Goal: Information Seeking & Learning: Learn about a topic

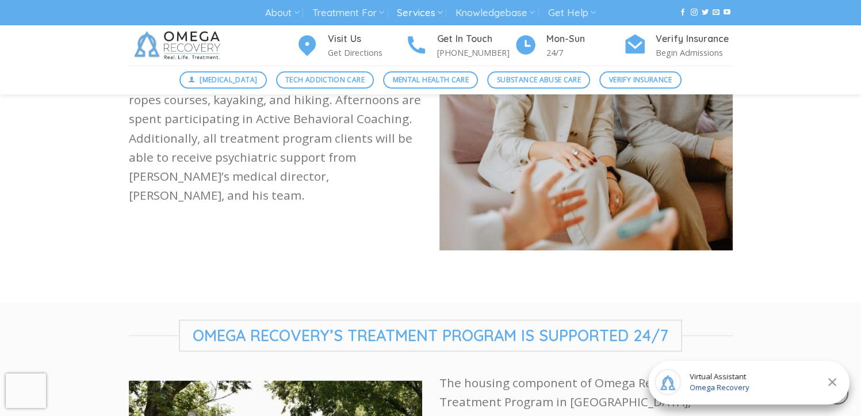
scroll to position [1350, 0]
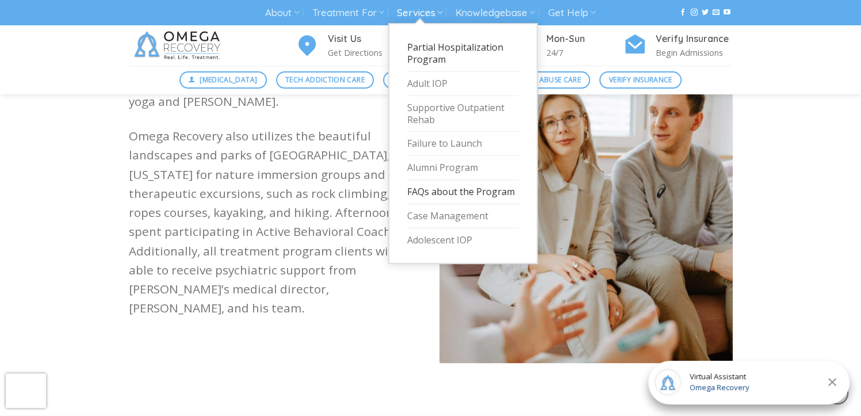
click at [436, 188] on link "FAQs about the Program" at bounding box center [462, 192] width 113 height 24
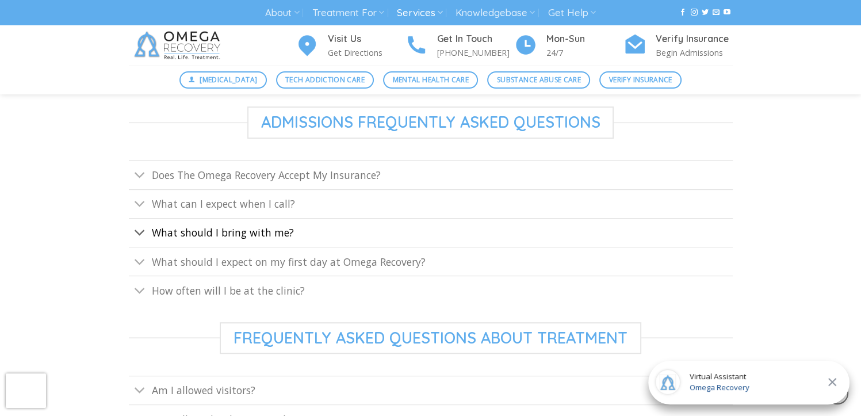
scroll to position [460, 0]
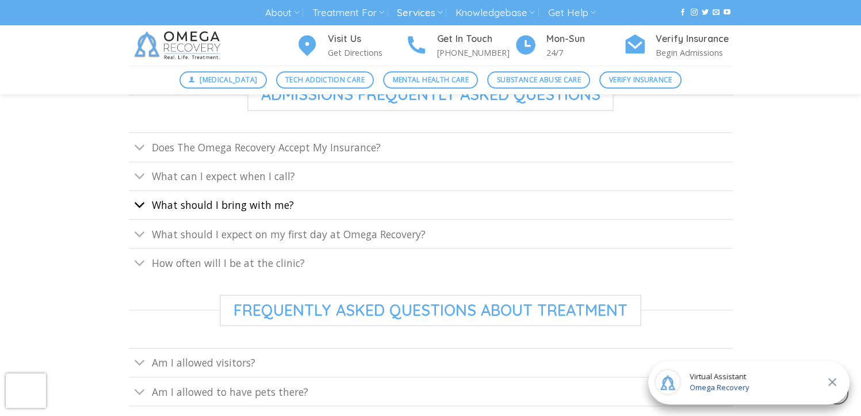
click at [146, 204] on button "Toggle" at bounding box center [140, 206] width 22 height 25
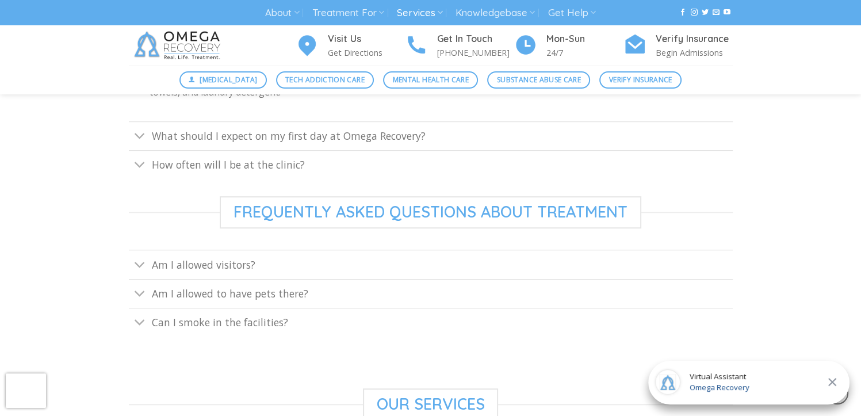
scroll to position [690, 0]
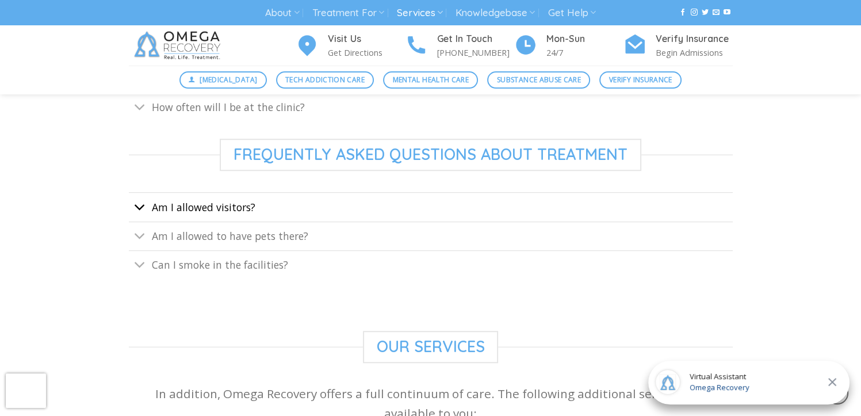
click at [140, 202] on icon "Toggle" at bounding box center [140, 207] width 12 height 21
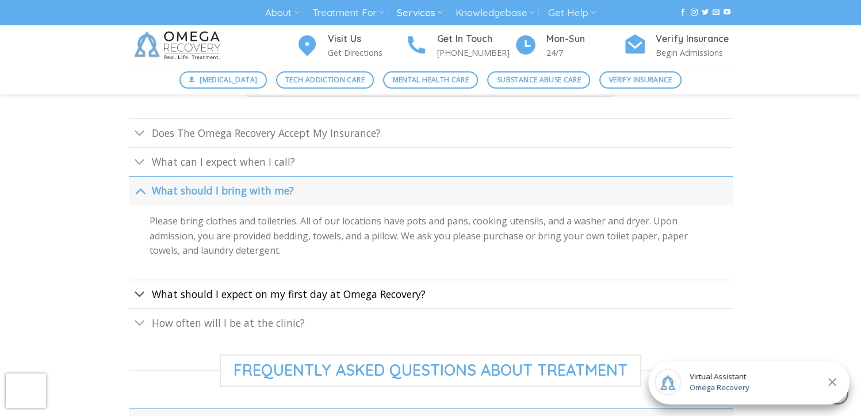
scroll to position [517, 0]
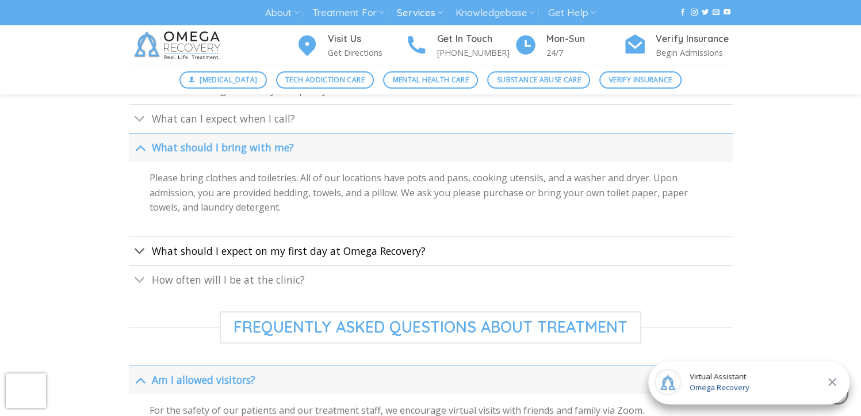
click at [198, 239] on link "What should I expect on my first day at Omega Recovery?" at bounding box center [431, 250] width 604 height 29
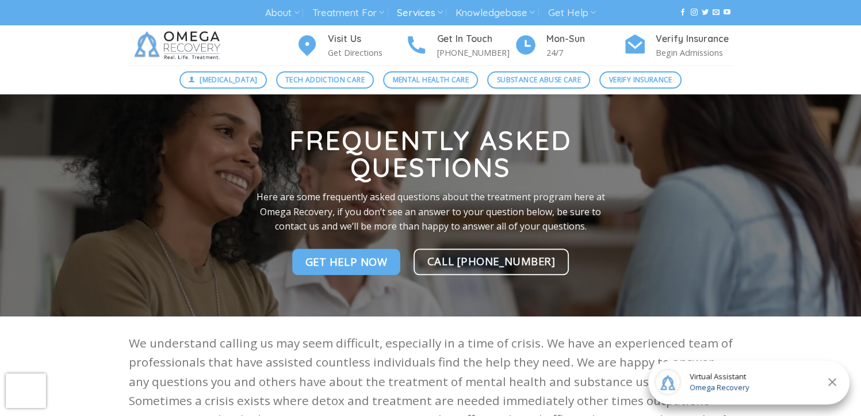
scroll to position [0, 0]
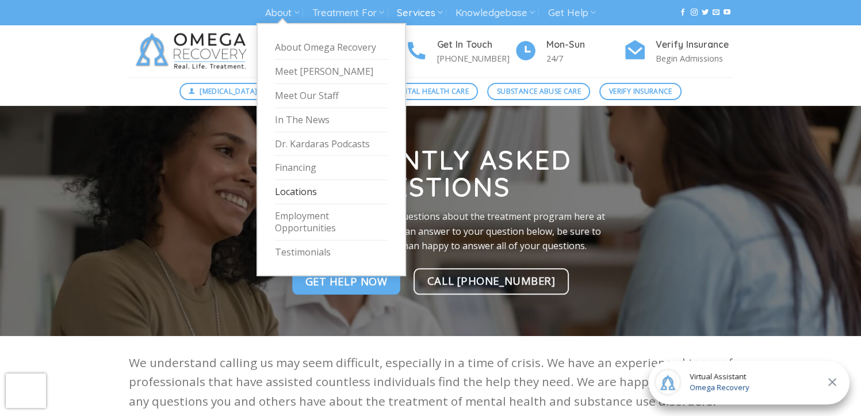
click at [286, 190] on link "Locations" at bounding box center [331, 192] width 113 height 24
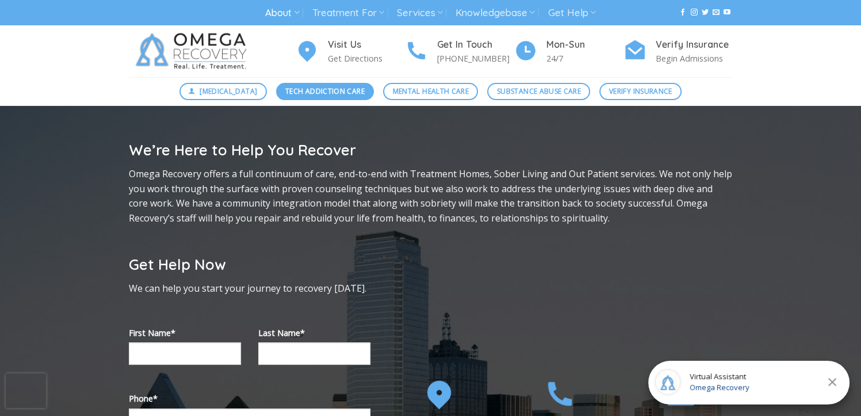
click at [348, 89] on span "Tech Addiction Care" at bounding box center [324, 91] width 79 height 11
